Goal: Communication & Community: Ask a question

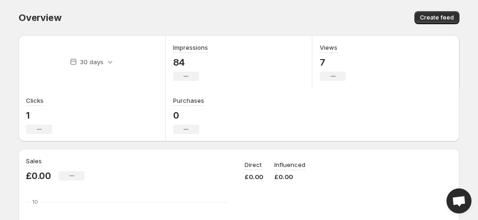
click at [467, 205] on span "Open chat" at bounding box center [459, 200] width 25 height 25
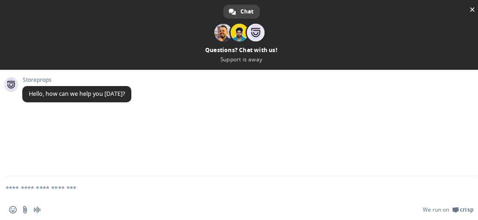
click at [22, 188] on textarea "Compose your message..." at bounding box center [230, 187] width 449 height 23
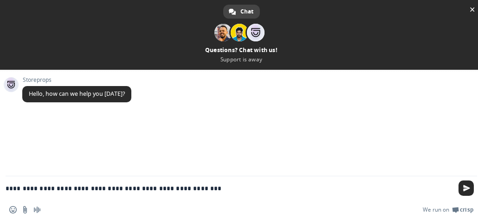
click at [191, 186] on textarea "**********" at bounding box center [230, 187] width 449 height 23
click at [187, 188] on textarea "**********" at bounding box center [230, 187] width 449 height 23
click at [188, 188] on textarea "**********" at bounding box center [230, 187] width 449 height 23
click at [212, 190] on textarea "**********" at bounding box center [230, 187] width 449 height 23
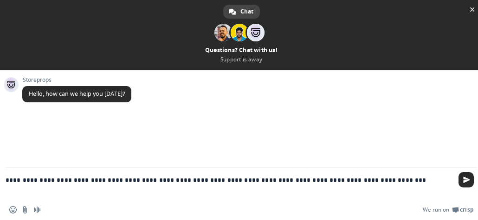
click at [90, 179] on textarea "**********" at bounding box center [230, 184] width 449 height 32
click at [351, 181] on textarea "**********" at bounding box center [230, 184] width 449 height 32
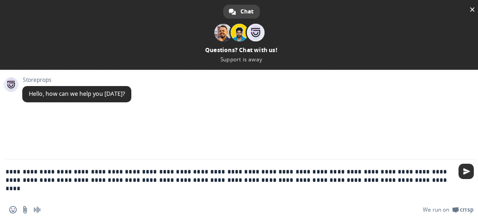
type textarea "**********"
click at [467, 173] on span "Send" at bounding box center [466, 171] width 7 height 7
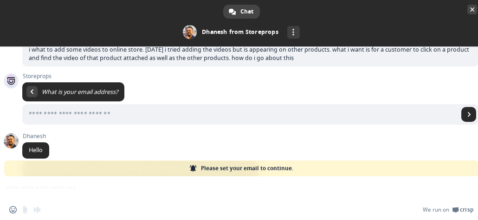
scroll to position [89, 0]
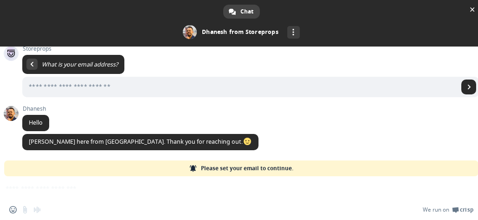
click at [213, 166] on span "Please set your email to continue." at bounding box center [247, 168] width 92 height 16
click at [46, 89] on input "Enter your email address..." at bounding box center [240, 87] width 436 height 20
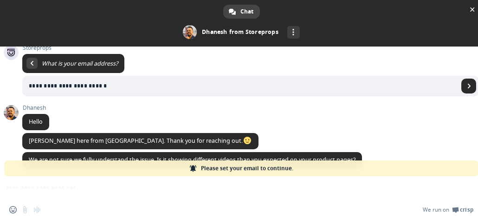
scroll to position [109, 0]
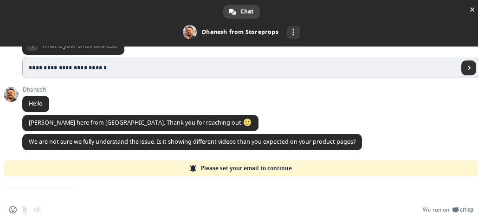
type input "**********"
click at [467, 68] on span "Send" at bounding box center [469, 67] width 5 height 5
click at [232, 168] on span "Please set your email to continue." at bounding box center [247, 168] width 92 height 16
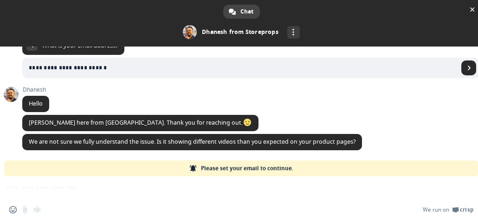
click at [206, 170] on span "Please set your email to continue." at bounding box center [247, 168] width 92 height 16
drag, startPoint x: 206, startPoint y: 170, endPoint x: 175, endPoint y: 182, distance: 33.1
click at [175, 182] on div "**********" at bounding box center [241, 132] width 483 height 173
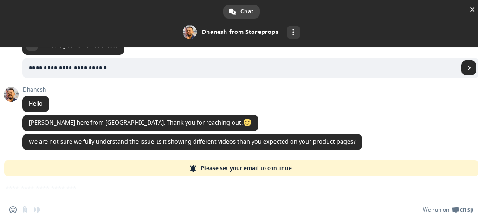
click at [213, 165] on span "Please set your email to continue." at bounding box center [247, 168] width 92 height 16
click at [198, 166] on link "Please set your email to continue." at bounding box center [241, 168] width 474 height 16
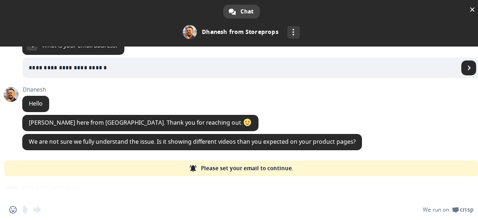
click at [198, 166] on link "Please set your email to continue." at bounding box center [241, 168] width 474 height 16
click at [41, 188] on div "**********" at bounding box center [241, 132] width 483 height 173
click at [473, 10] on span "Close chat" at bounding box center [472, 9] width 5 height 6
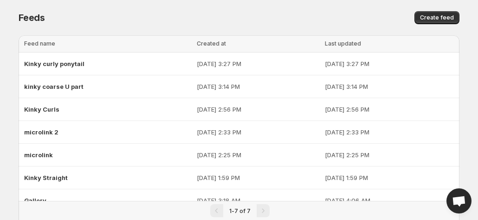
click at [461, 199] on span "Open chat" at bounding box center [459, 201] width 15 height 12
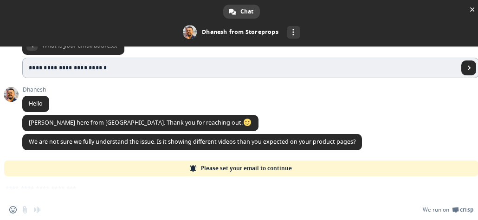
drag, startPoint x: 233, startPoint y: 111, endPoint x: 278, endPoint y: 72, distance: 59.2
click at [278, 72] on div "**********" at bounding box center [250, 53] width 457 height 214
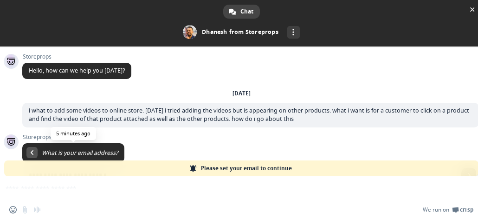
click at [32, 155] on span at bounding box center [32, 152] width 3 height 5
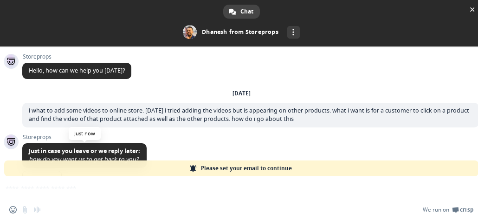
scroll to position [110, 0]
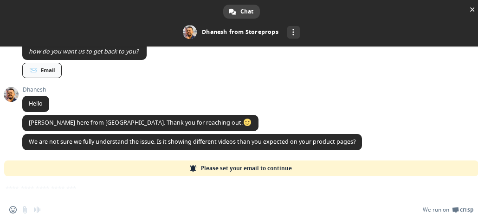
click at [45, 72] on link "📨 Email" at bounding box center [41, 70] width 39 height 15
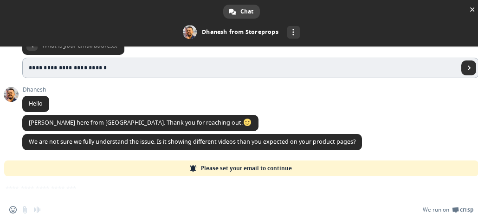
click at [461, 70] on link "Send" at bounding box center [468, 67] width 15 height 15
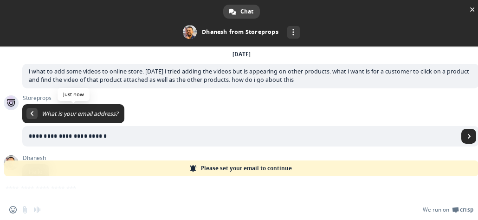
scroll to position [34, 0]
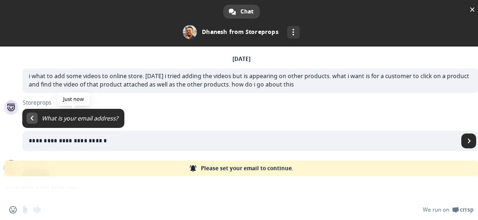
click at [32, 118] on span at bounding box center [32, 118] width 3 height 5
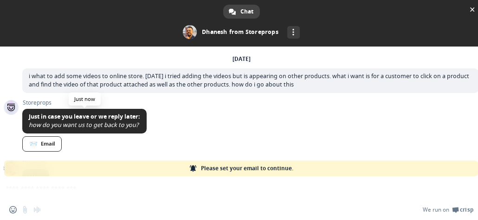
scroll to position [110, 0]
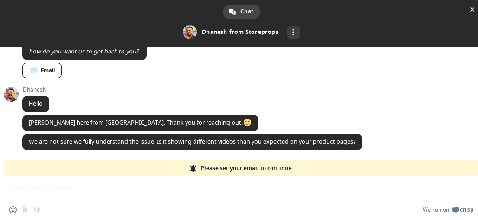
click at [242, 167] on span "Please set your email to continue." at bounding box center [247, 168] width 92 height 16
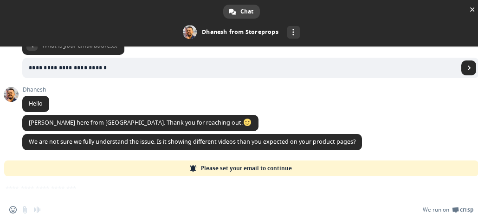
click at [242, 167] on span "Please set your email to continue." at bounding box center [247, 168] width 92 height 16
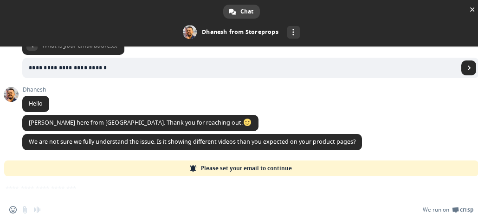
click at [242, 167] on span "Please set your email to continue." at bounding box center [247, 168] width 92 height 16
click at [339, 142] on span "We are not sure we fully understand the issue. Is it showing different videos t…" at bounding box center [192, 141] width 327 height 8
drag, startPoint x: 339, startPoint y: 142, endPoint x: 402, endPoint y: 105, distance: 72.8
click at [402, 105] on div "[PERSON_NAME] Hello 3 minutes ago" at bounding box center [250, 100] width 457 height 28
click at [472, 11] on span "Close chat" at bounding box center [472, 9] width 5 height 6
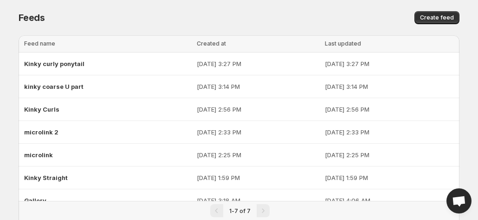
click at [464, 197] on span "Open chat" at bounding box center [459, 201] width 15 height 12
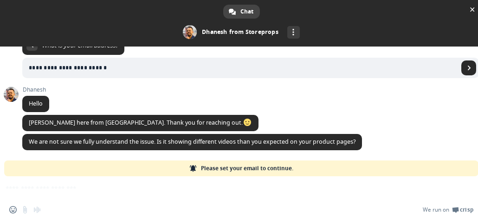
click at [230, 169] on span "Please set your email to continue." at bounding box center [247, 168] width 92 height 16
click at [476, 169] on link "Please set your email to continue." at bounding box center [241, 168] width 474 height 16
click at [477, 170] on link "Please set your email to continue." at bounding box center [241, 168] width 474 height 16
click at [477, 167] on link "Please set your email to continue." at bounding box center [241, 168] width 474 height 16
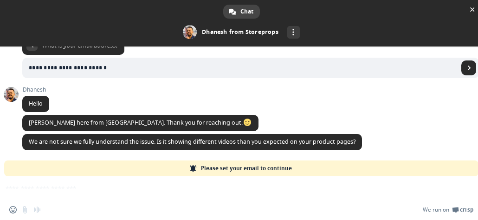
click at [477, 167] on link "Please set your email to continue." at bounding box center [241, 168] width 474 height 16
drag, startPoint x: 477, startPoint y: 166, endPoint x: 458, endPoint y: 67, distance: 100.7
click at [458, 67] on div "**********" at bounding box center [241, 132] width 483 height 173
click at [461, 67] on link "Send" at bounding box center [468, 67] width 15 height 15
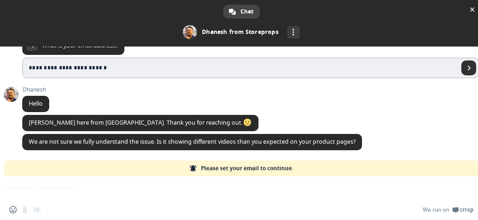
click at [461, 67] on link "Send" at bounding box center [468, 67] width 15 height 15
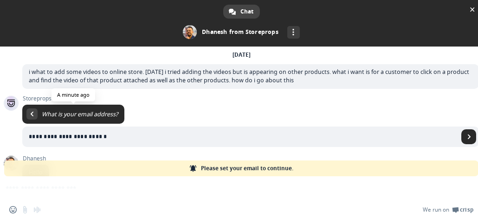
scroll to position [40, 0]
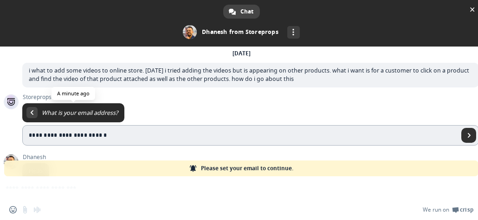
click at [461, 133] on link "Send" at bounding box center [468, 135] width 15 height 15
click at [32, 113] on span at bounding box center [32, 112] width 3 height 5
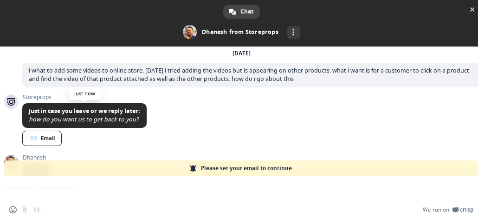
scroll to position [110, 0]
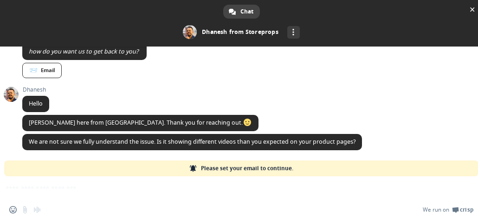
click at [194, 170] on span at bounding box center [192, 167] width 7 height 7
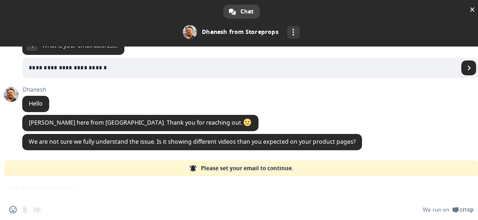
click at [194, 170] on span at bounding box center [192, 167] width 7 height 7
click at [221, 170] on span "Please set your email to continue." at bounding box center [247, 168] width 92 height 16
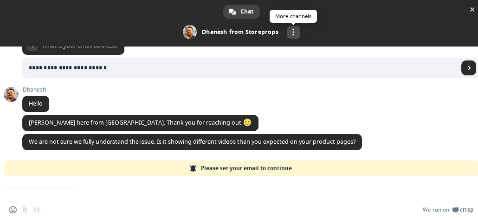
click at [292, 32] on link "More channels" at bounding box center [293, 32] width 13 height 13
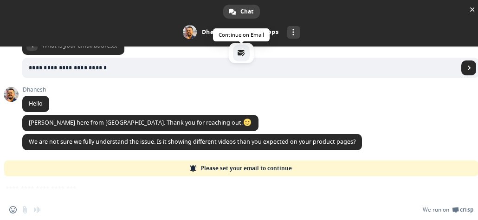
click at [244, 53] on span "email" at bounding box center [241, 52] width 7 height 7
click at [477, 162] on link "Please set your email to continue." at bounding box center [241, 168] width 474 height 16
drag, startPoint x: 477, startPoint y: 162, endPoint x: 476, endPoint y: 149, distance: 13.0
click at [476, 149] on div "**********" at bounding box center [241, 132] width 483 height 173
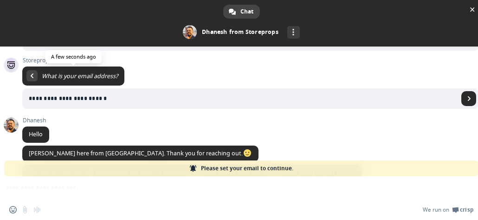
scroll to position [76, 0]
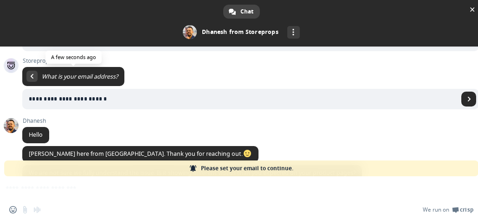
drag, startPoint x: 461, startPoint y: 102, endPoint x: 468, endPoint y: 78, distance: 24.5
click at [468, 78] on span "**********" at bounding box center [250, 89] width 457 height 44
click at [461, 96] on link "Send" at bounding box center [468, 98] width 15 height 15
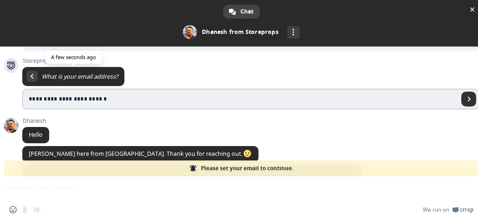
click at [461, 96] on link "Send" at bounding box center [468, 98] width 15 height 15
click at [7, 65] on span at bounding box center [11, 65] width 15 height 15
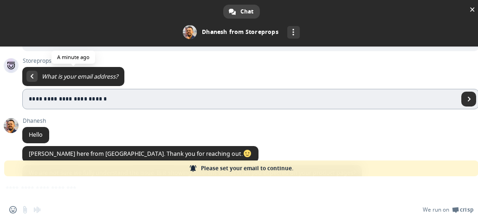
click at [464, 100] on link "Send" at bounding box center [468, 98] width 15 height 15
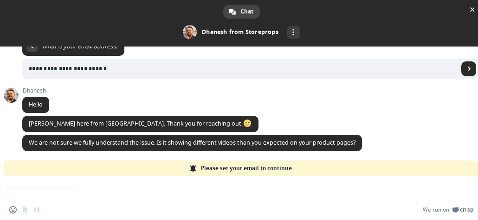
scroll to position [109, 0]
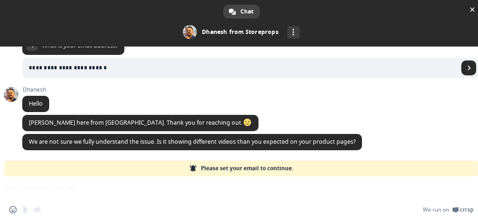
click at [252, 167] on span "Please set your email to continue." at bounding box center [247, 168] width 92 height 16
